Goal: Obtain resource: Obtain resource

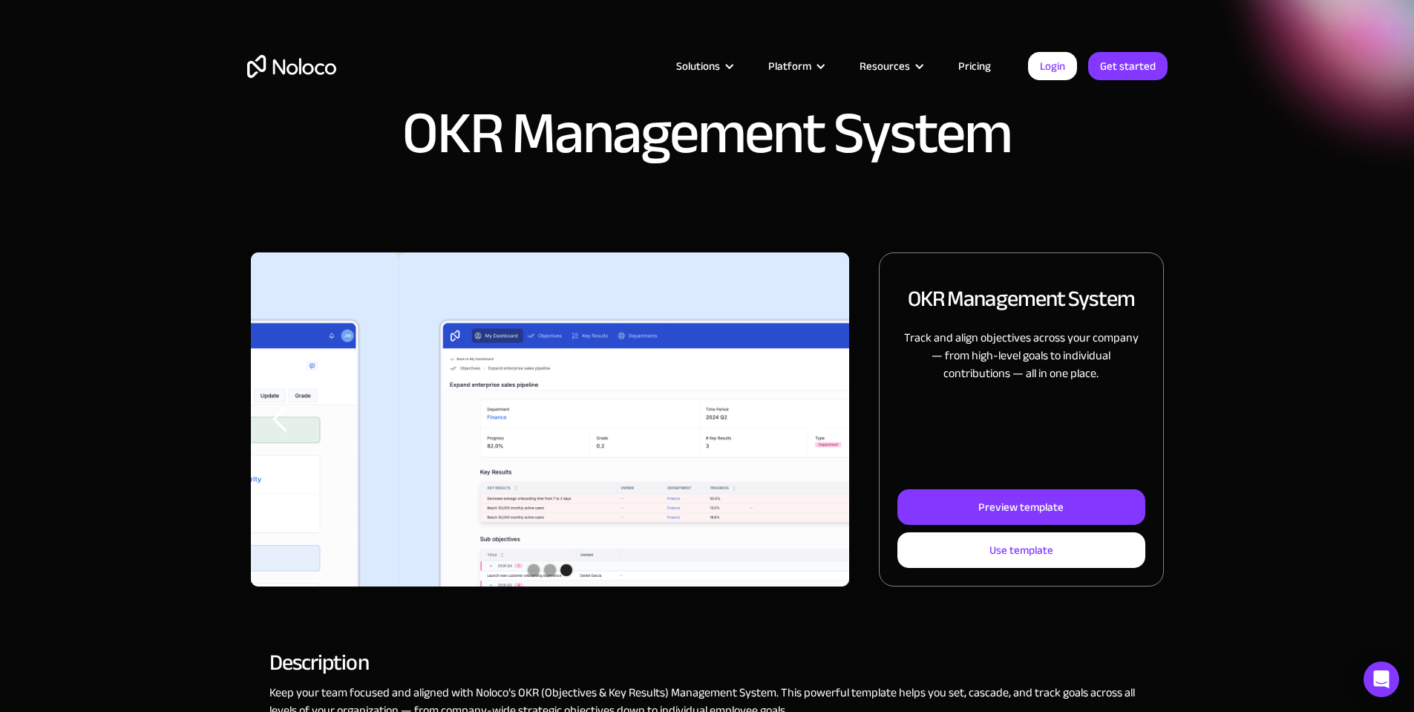
click at [807, 434] on div "next slide" at bounding box center [819, 419] width 30 height 30
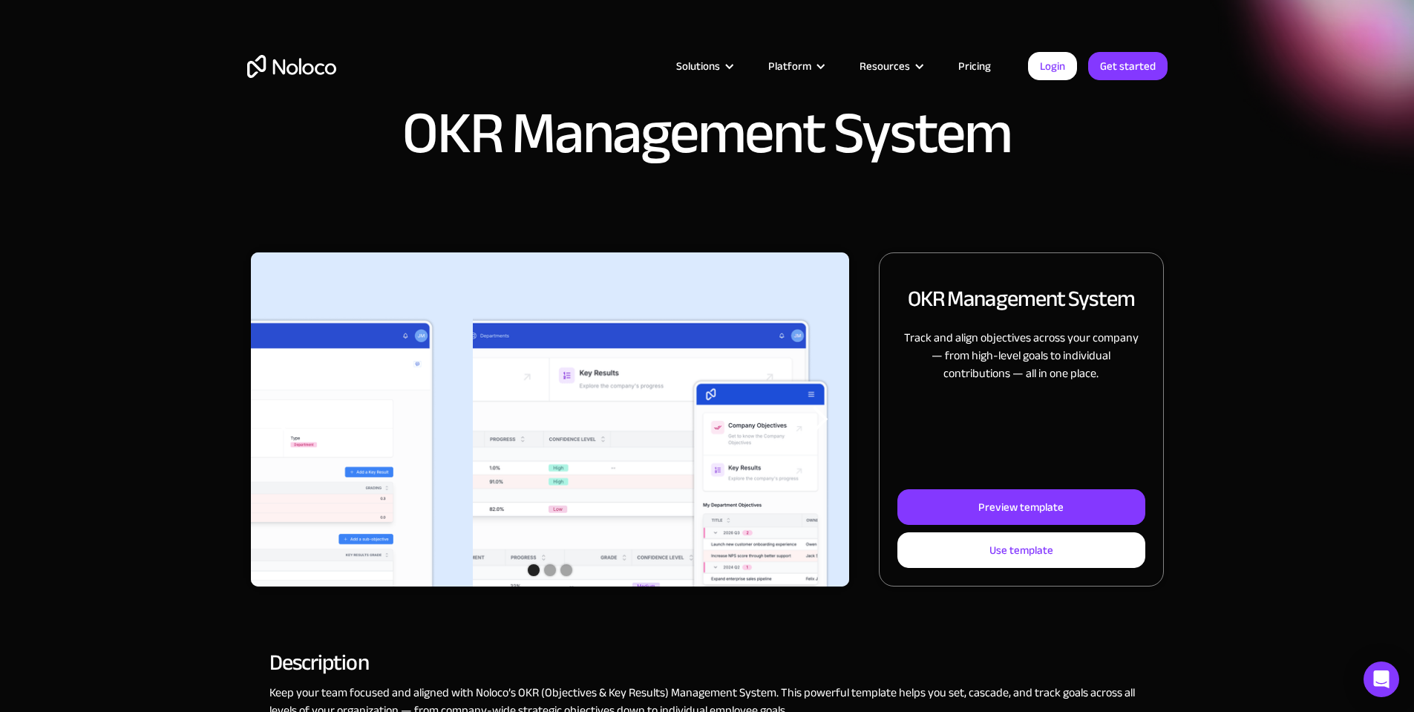
click at [807, 434] on div "next slide" at bounding box center [819, 419] width 30 height 30
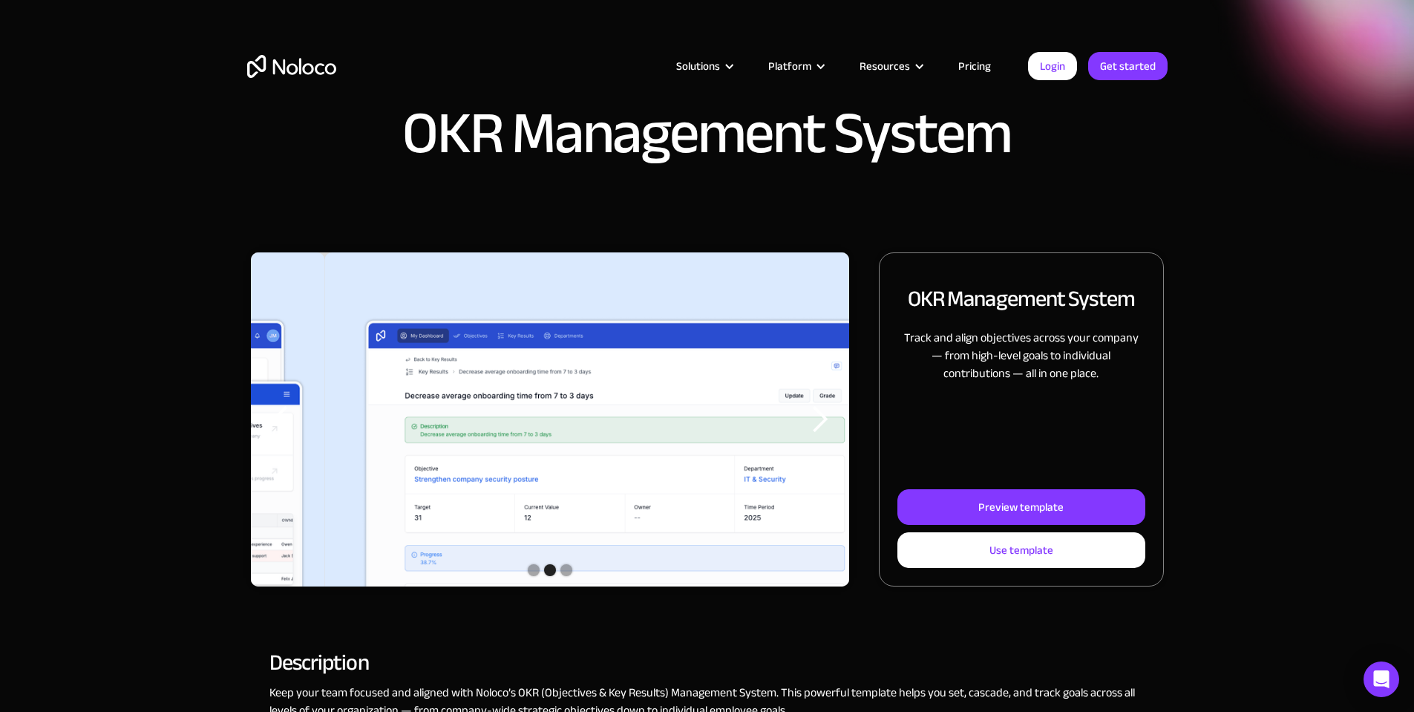
click at [807, 434] on div "next slide" at bounding box center [819, 419] width 30 height 30
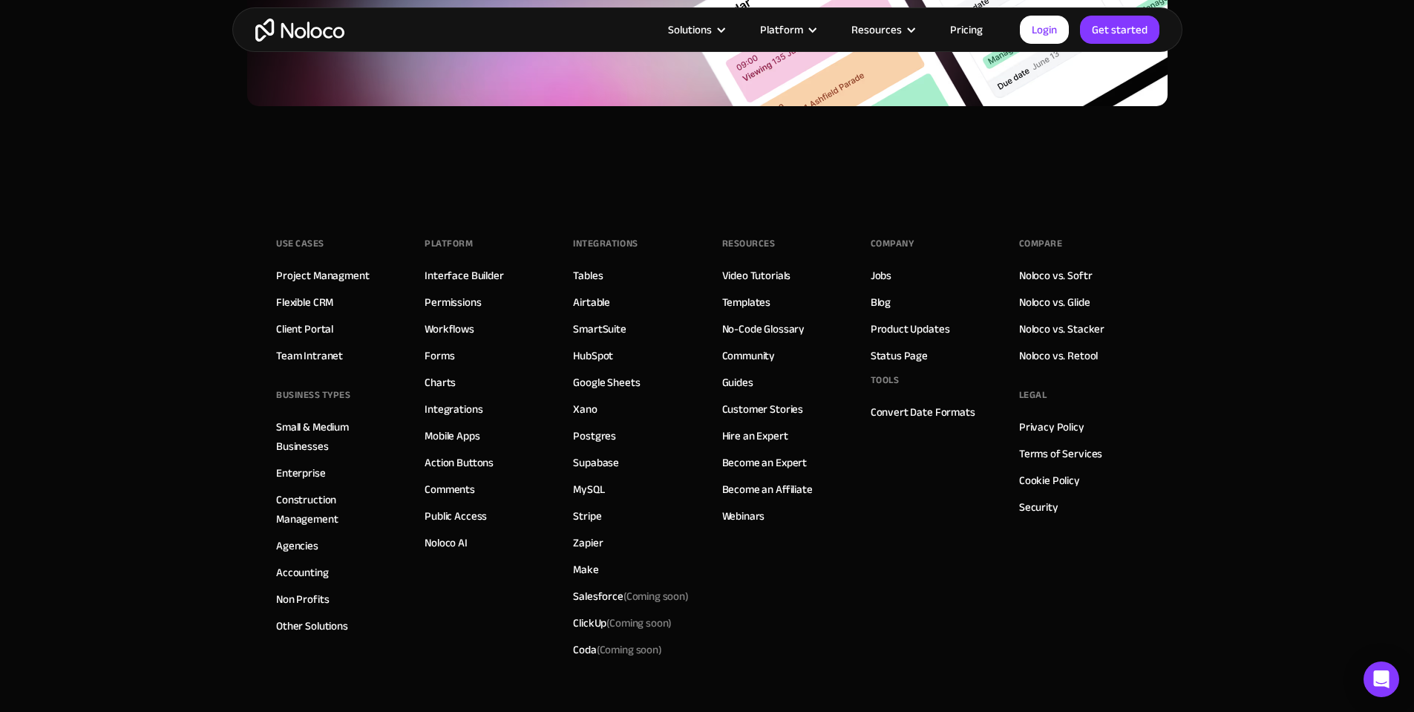
scroll to position [2152, 0]
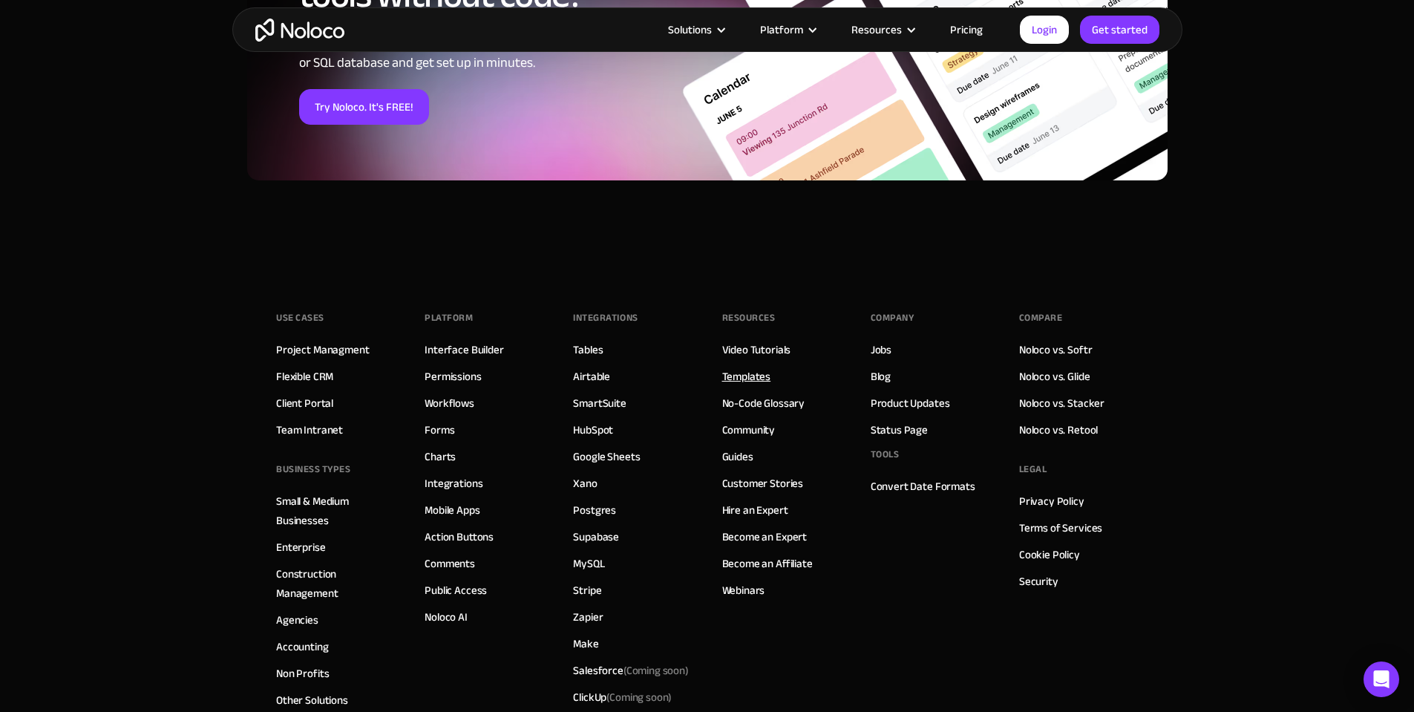
click at [758, 386] on link "Templates" at bounding box center [746, 376] width 49 height 19
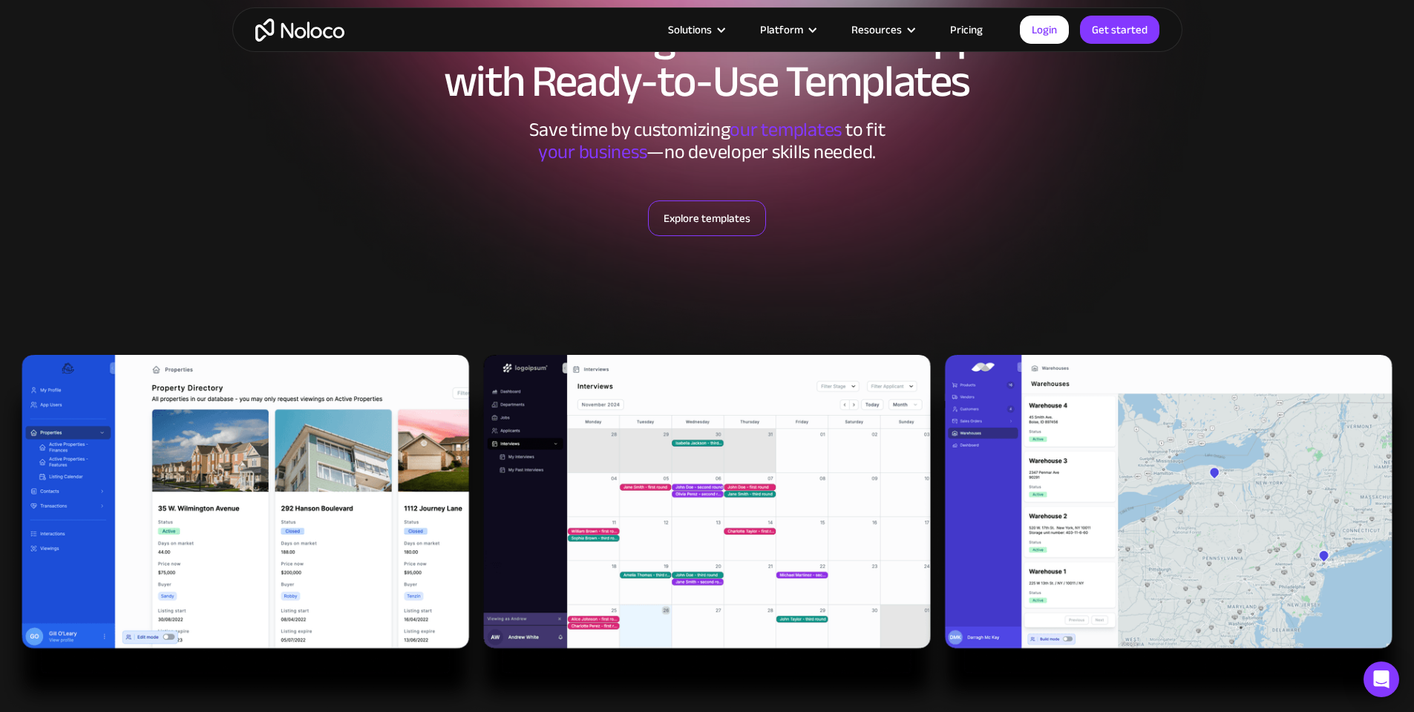
click at [738, 227] on link "Explore templates" at bounding box center [707, 218] width 118 height 36
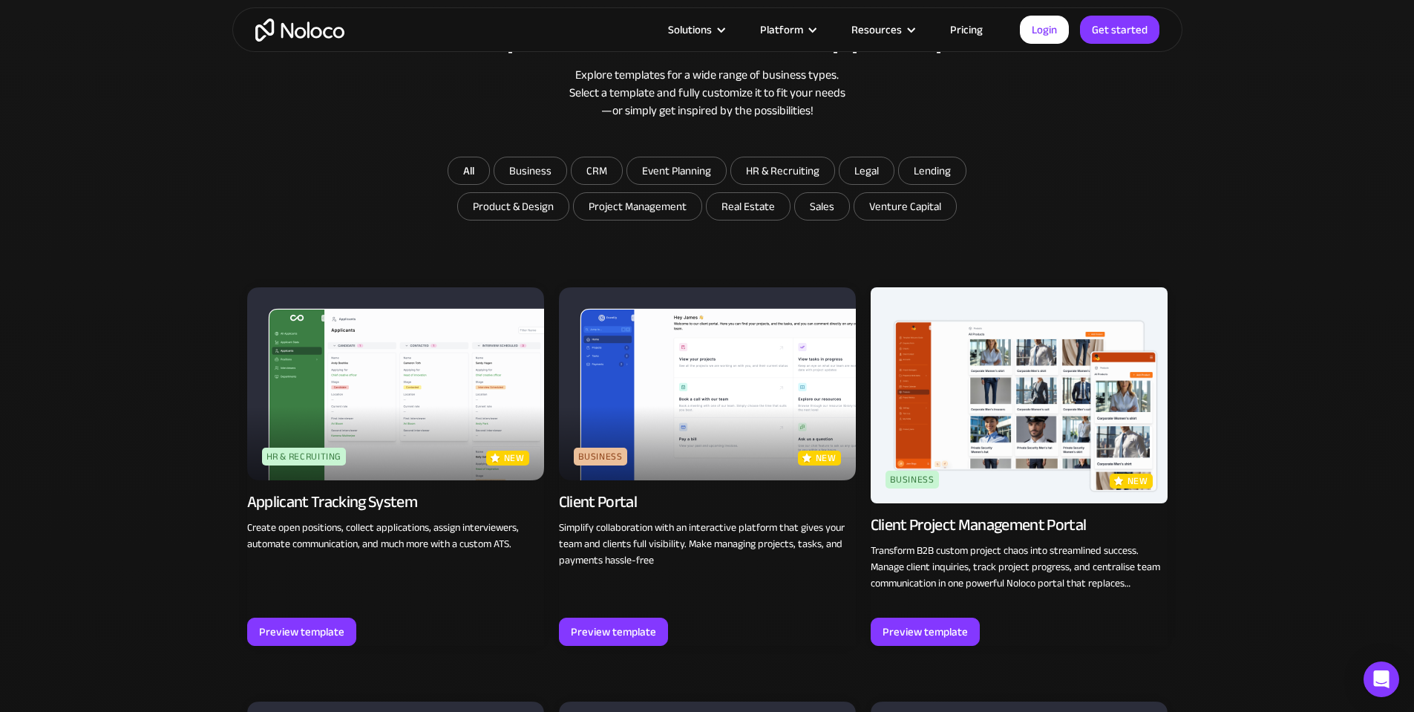
click at [1019, 527] on div "Client Project Management Portal" at bounding box center [978, 524] width 216 height 21
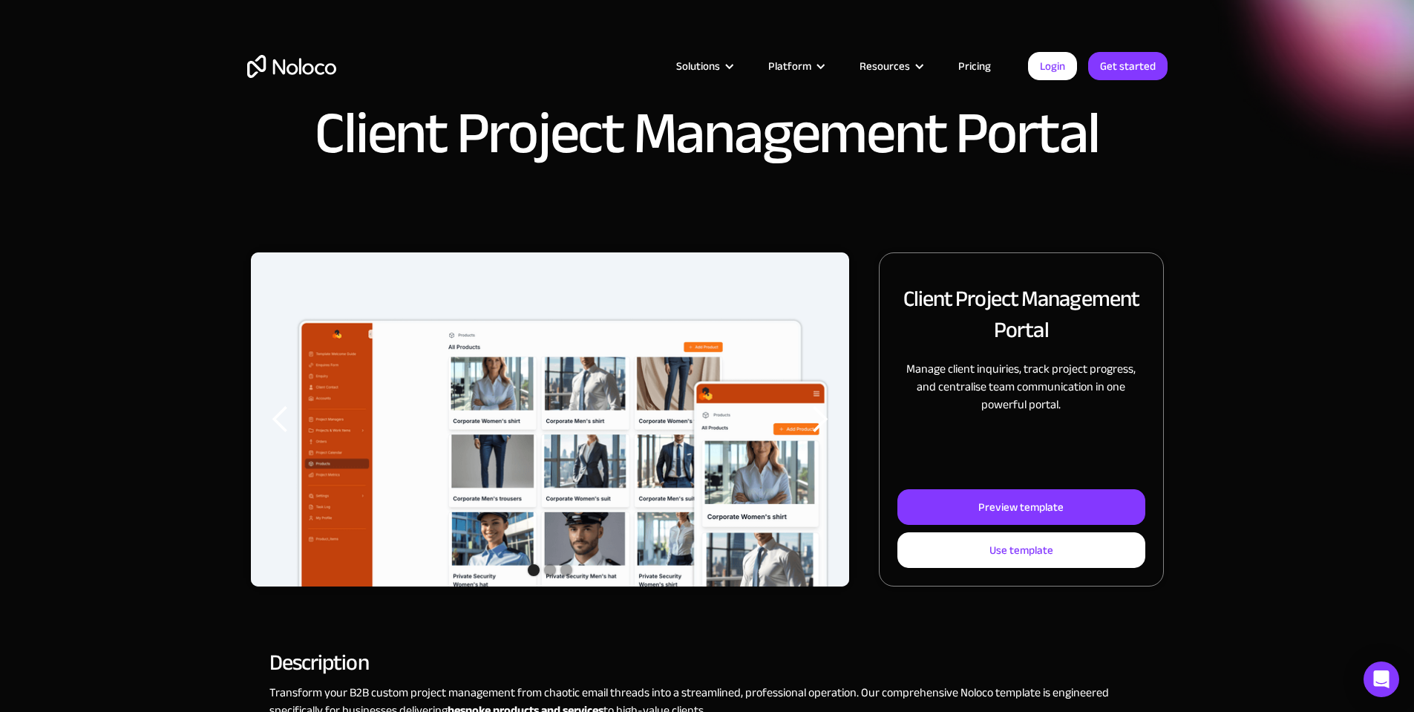
click at [1013, 516] on div "Preview template" at bounding box center [1020, 506] width 85 height 19
